Goal: Obtain resource: Obtain resource

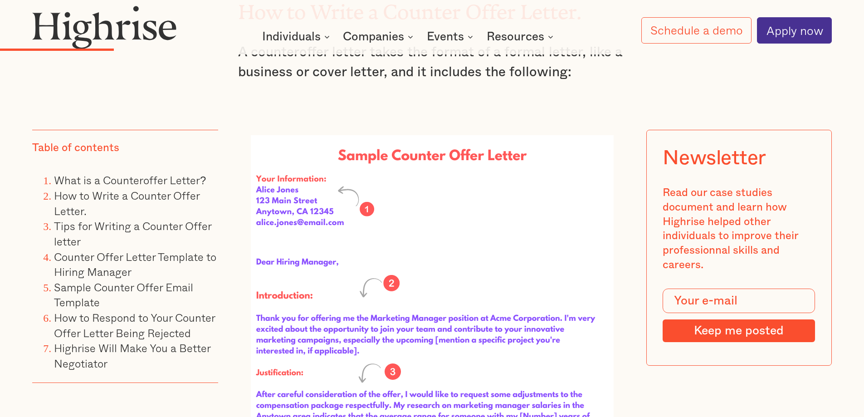
scroll to position [2681, 0]
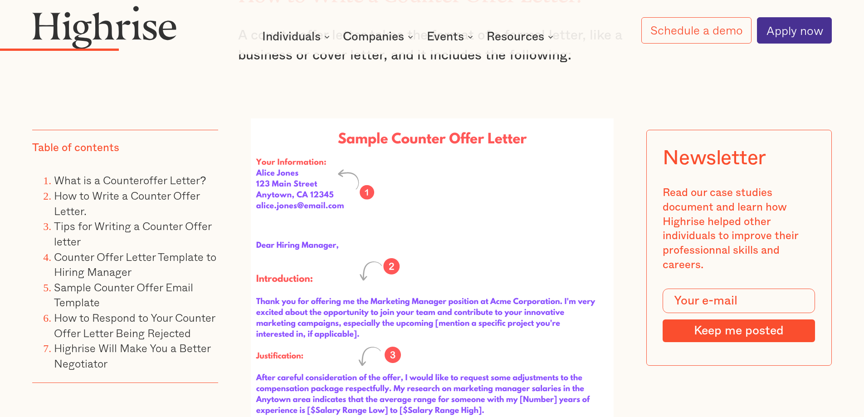
drag, startPoint x: 287, startPoint y: 111, endPoint x: 477, endPoint y: 327, distance: 287.3
click at [477, 327] on div at bounding box center [432, 419] width 363 height 669
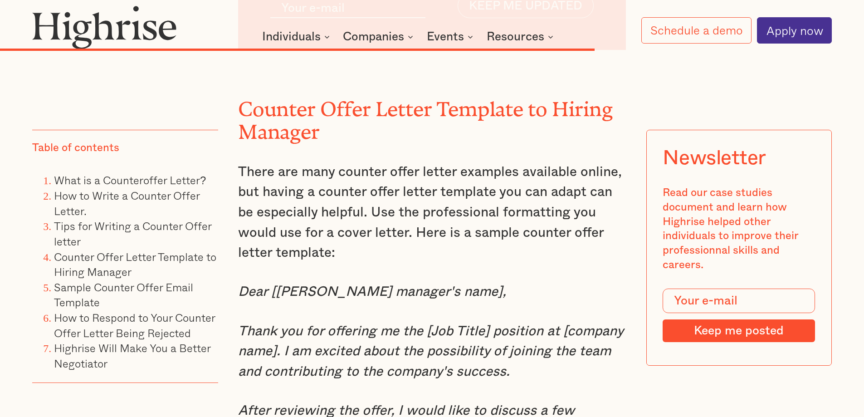
scroll to position [9530, 0]
click at [238, 285] on em "Dear [[PERSON_NAME] manager's name]," at bounding box center [372, 292] width 268 height 14
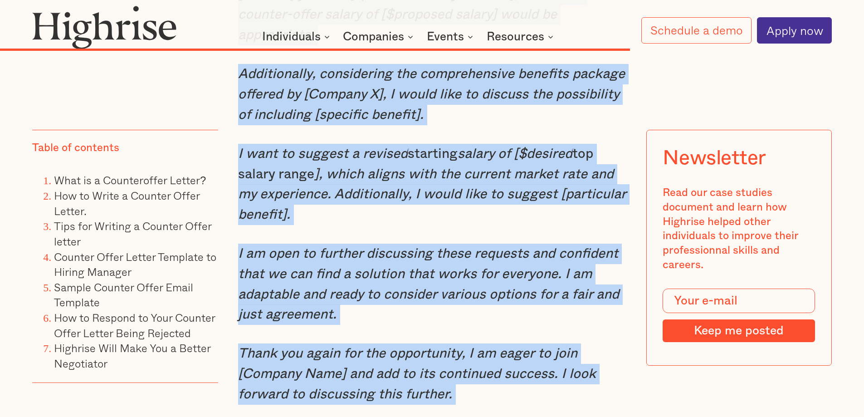
scroll to position [10165, 0]
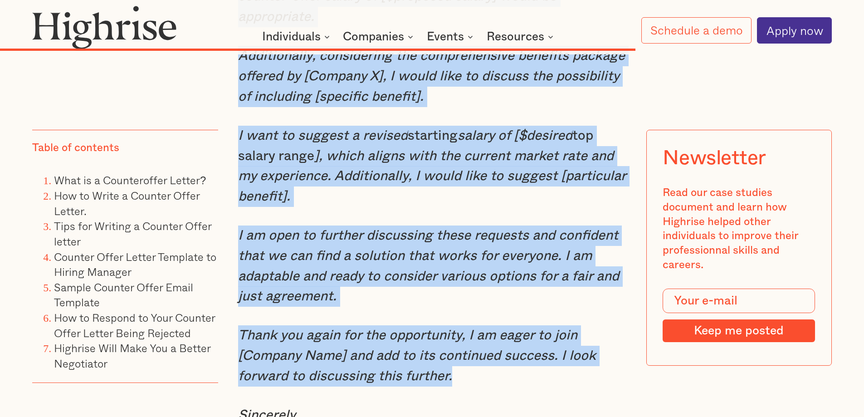
drag, startPoint x: 239, startPoint y: 254, endPoint x: 466, endPoint y: 345, distance: 244.4
copy div "Dear [[PERSON_NAME] manager's name], Thank you for offering me the [Job Title] …"
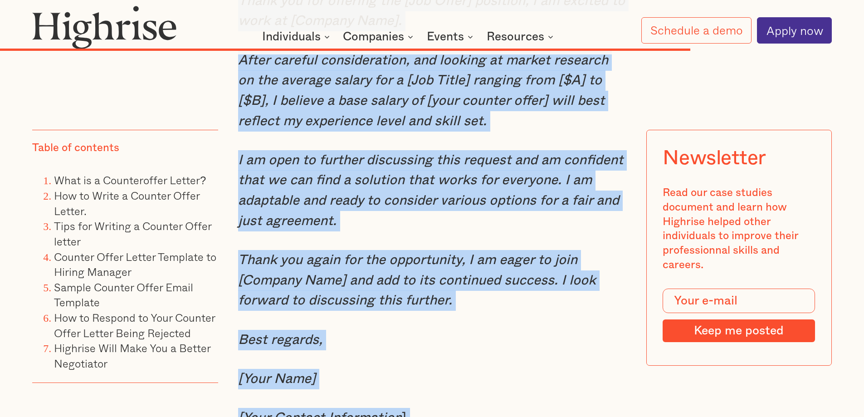
scroll to position [10961, 0]
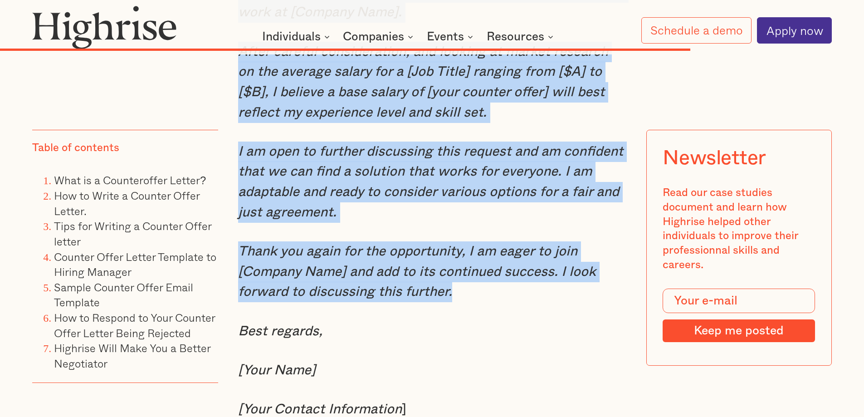
drag, startPoint x: 243, startPoint y: 162, endPoint x: 481, endPoint y: 264, distance: 258.5
click at [481, 264] on div "Counter Offer Letter Template to Hiring Manager There are many counter offer le…" at bounding box center [432, 181] width 388 height 3124
copy div "Here is a counter offer letter email template example: Subject line: Discussion…"
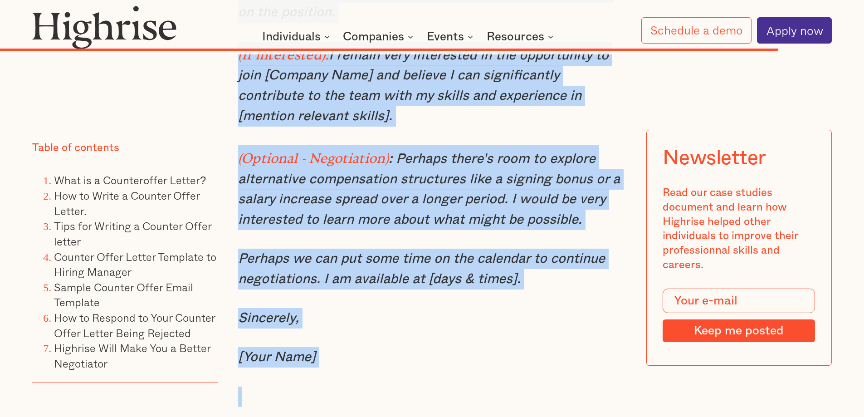
scroll to position [12317, 0]
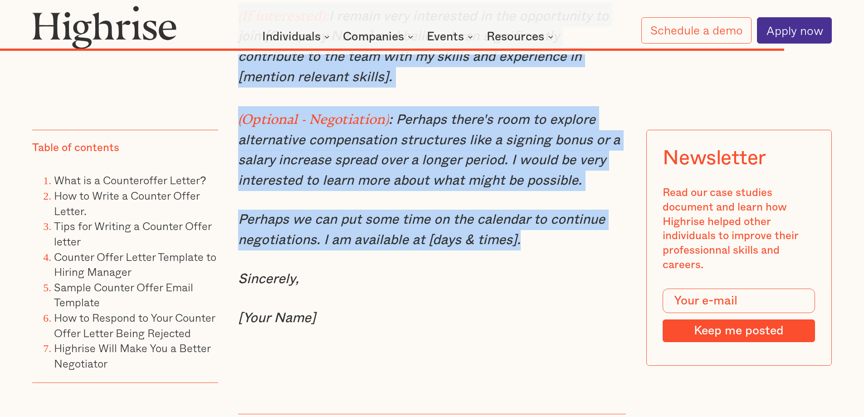
drag, startPoint x: 230, startPoint y: 113, endPoint x: 531, endPoint y: 203, distance: 314.7
copy div "Sample Email When Your Counteroffer is Rejected Here's a sample response templa…"
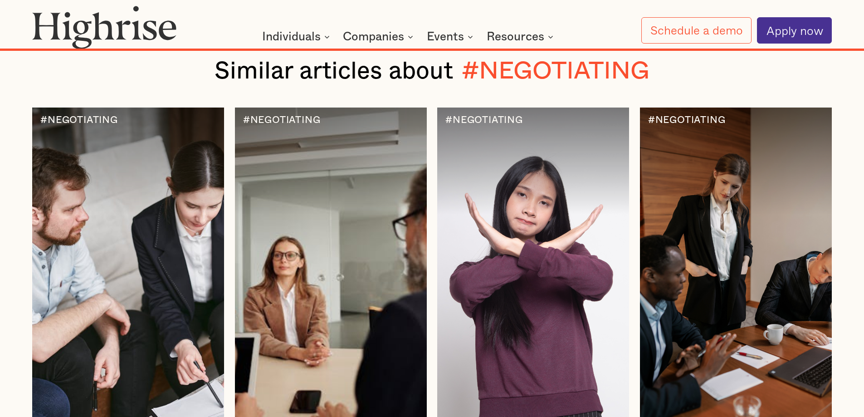
scroll to position [13859, 0]
